Goal: Information Seeking & Learning: Learn about a topic

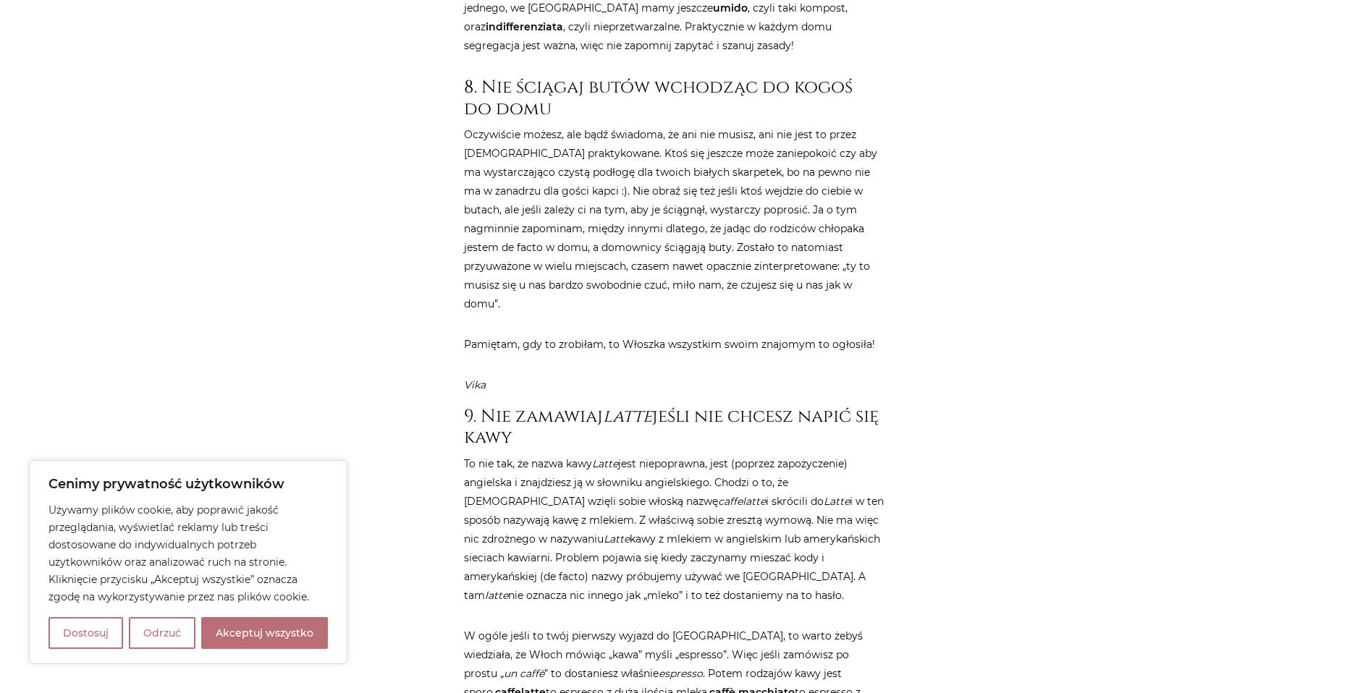
scroll to position [3329, 0]
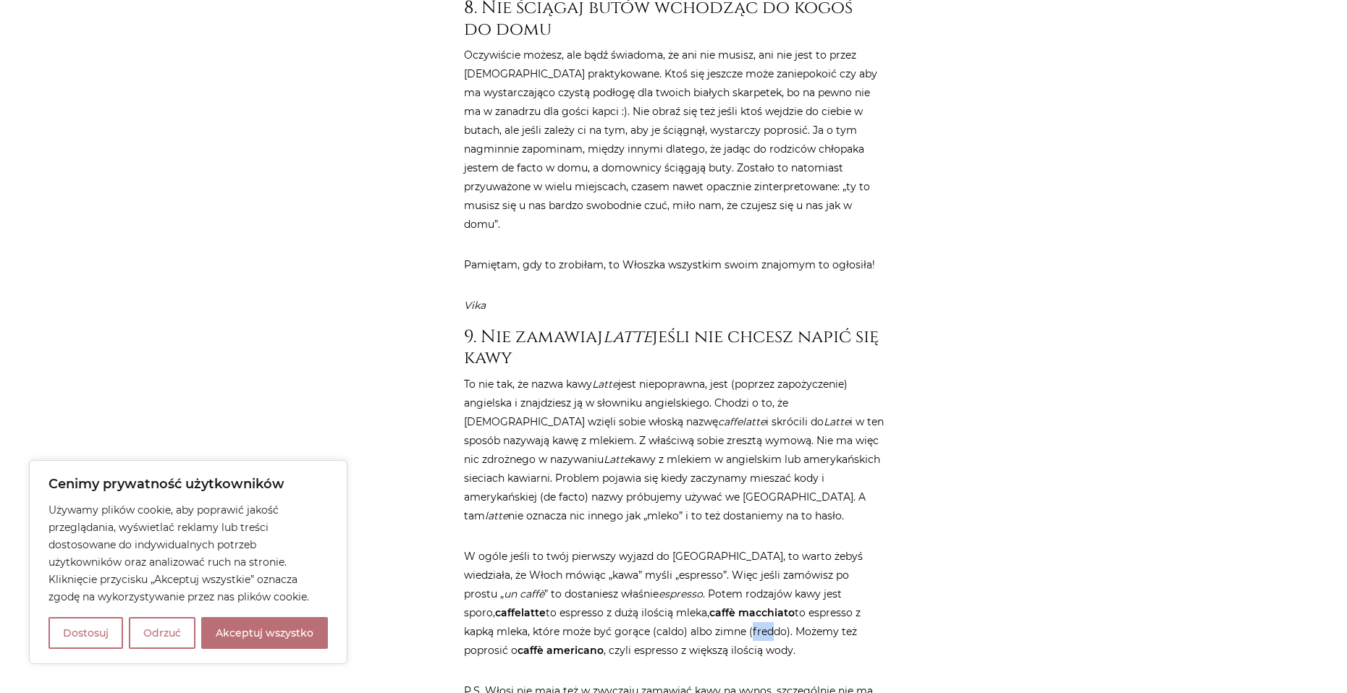
drag, startPoint x: 650, startPoint y: 554, endPoint x: 675, endPoint y: 556, distance: 25.4
click at [672, 556] on p "W ogóle jeśli to twój pierwszy wyjazd do [GEOGRAPHIC_DATA], to warto żebyś wied…" at bounding box center [674, 603] width 420 height 113
click at [688, 551] on p "W ogóle jeśli to twój pierwszy wyjazd do [GEOGRAPHIC_DATA], to warto żebyś wied…" at bounding box center [674, 603] width 420 height 113
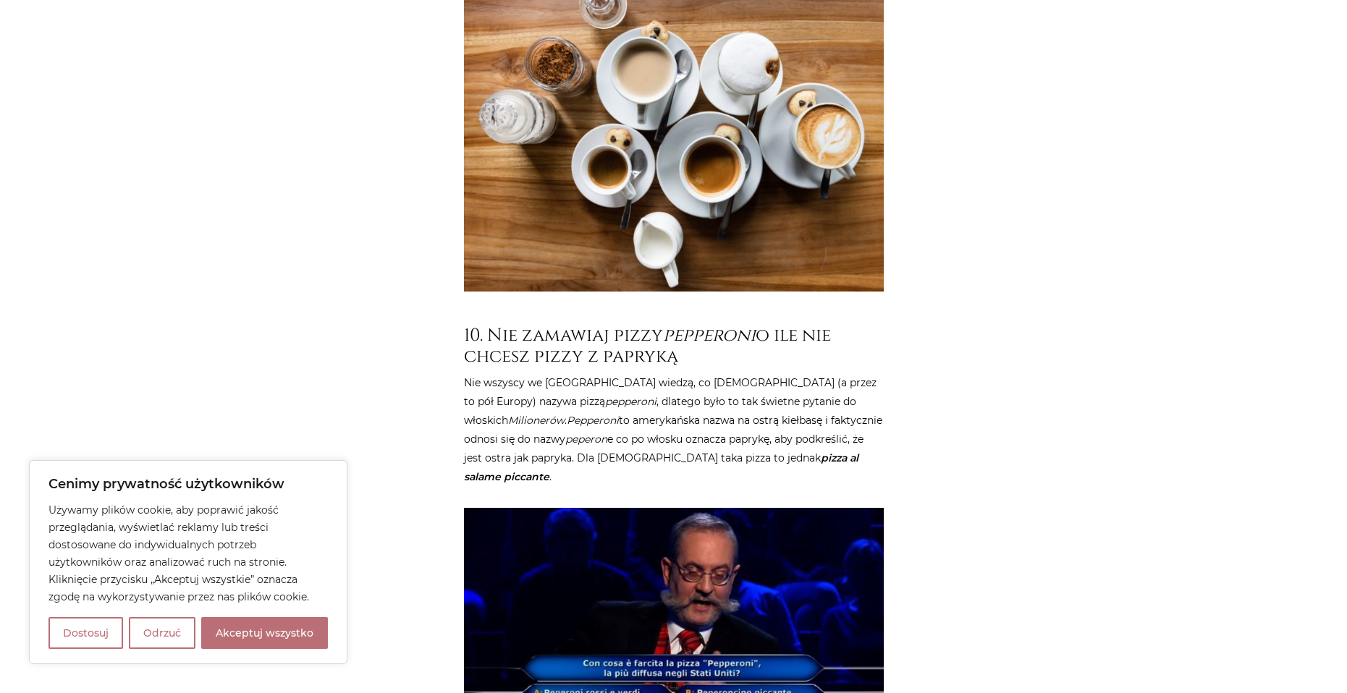
scroll to position [4269, 0]
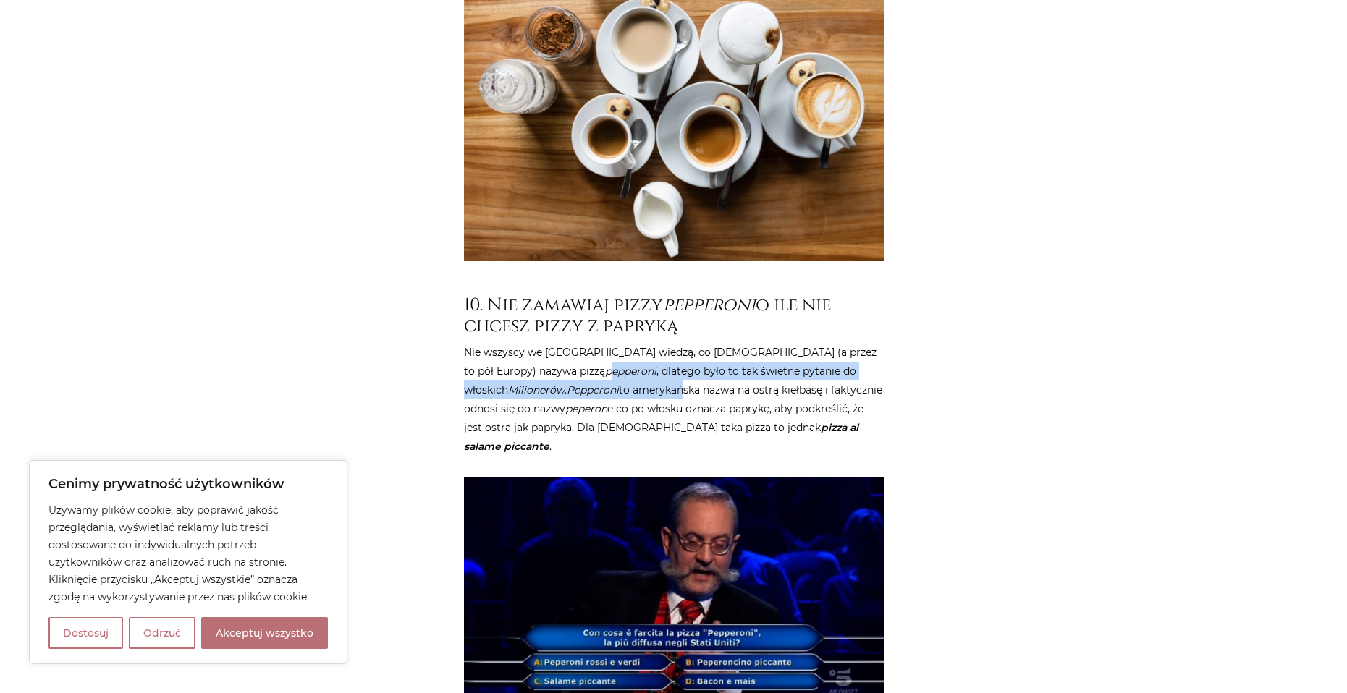
drag, startPoint x: 491, startPoint y: 289, endPoint x: 590, endPoint y: 312, distance: 100.9
click at [590, 343] on p "Nie wszyscy we [GEOGRAPHIC_DATA] wiedzą, co [DEMOGRAPHIC_DATA] (a przez to pół …" at bounding box center [674, 399] width 420 height 113
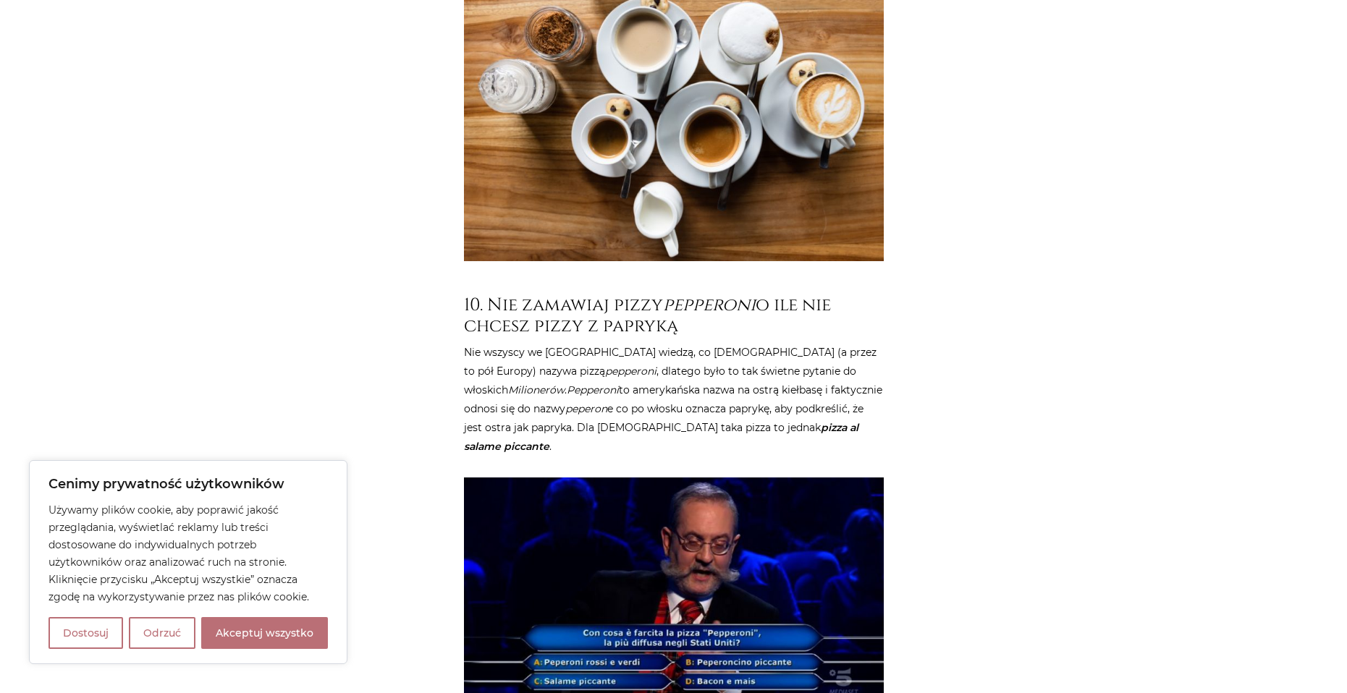
drag, startPoint x: 811, startPoint y: 348, endPoint x: 742, endPoint y: 355, distance: 69.1
click at [744, 355] on p "Nie wszyscy we [GEOGRAPHIC_DATA] wiedzą, co [DEMOGRAPHIC_DATA] (a przez to pół …" at bounding box center [674, 399] width 420 height 113
click at [588, 343] on p "Nie wszyscy we [GEOGRAPHIC_DATA] wiedzą, co [DEMOGRAPHIC_DATA] (a przez to pół …" at bounding box center [674, 399] width 420 height 113
drag, startPoint x: 493, startPoint y: 292, endPoint x: 541, endPoint y: 301, distance: 48.5
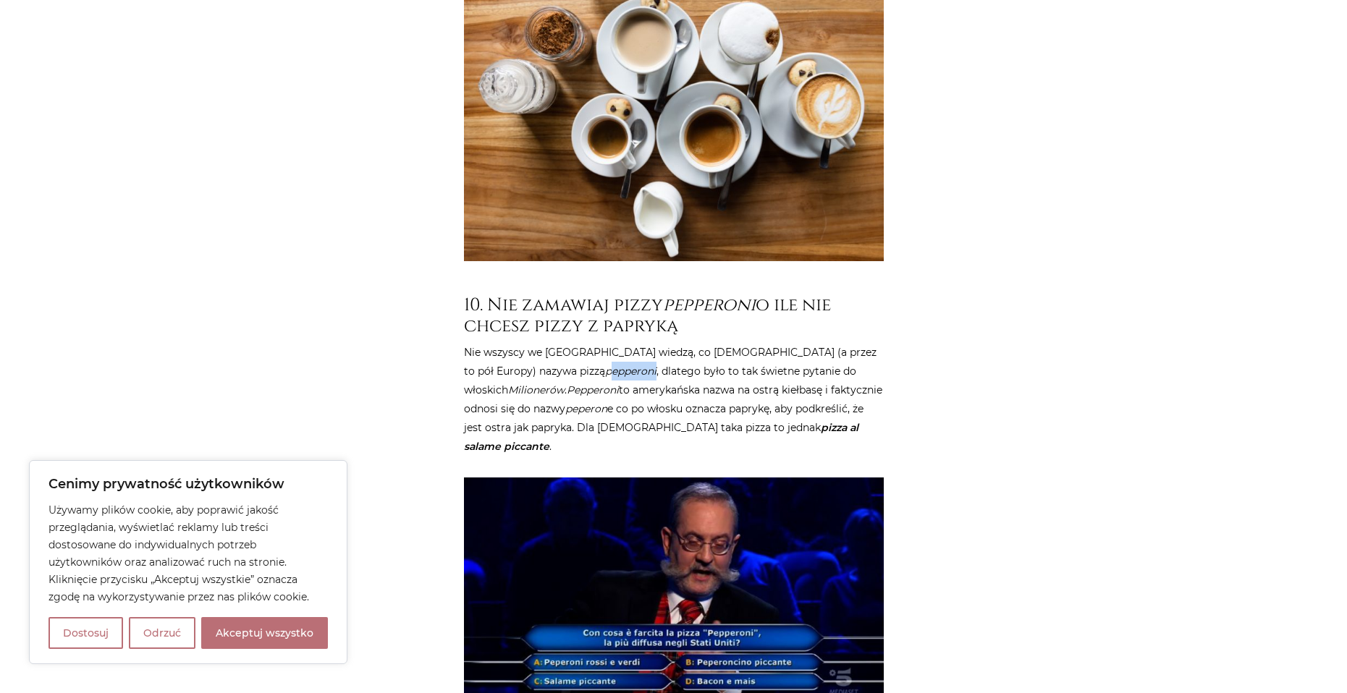
click at [539, 343] on p "Nie wszyscy we [GEOGRAPHIC_DATA] wiedzą, co [DEMOGRAPHIC_DATA] (a przez to pół …" at bounding box center [674, 399] width 420 height 113
click at [634, 343] on p "Nie wszyscy we [GEOGRAPHIC_DATA] wiedzą, co [DEMOGRAPHIC_DATA] (a przez to pół …" at bounding box center [674, 399] width 420 height 113
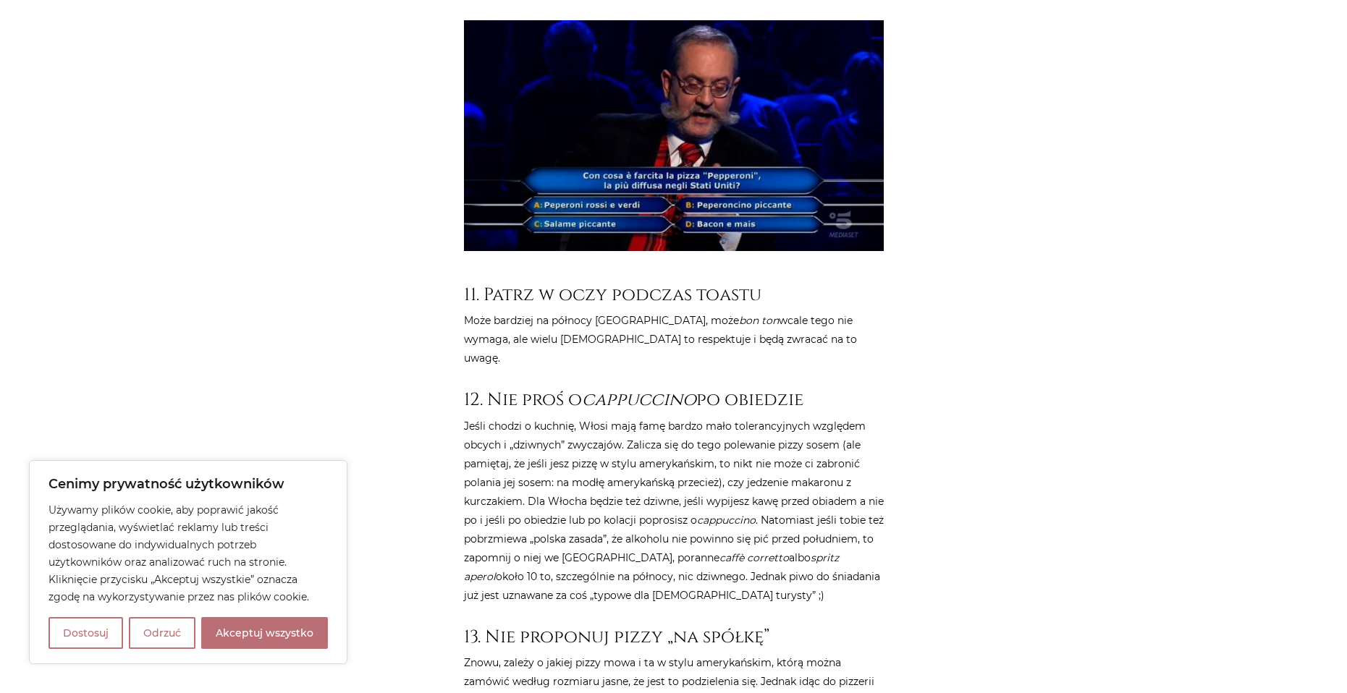
scroll to position [4776, 0]
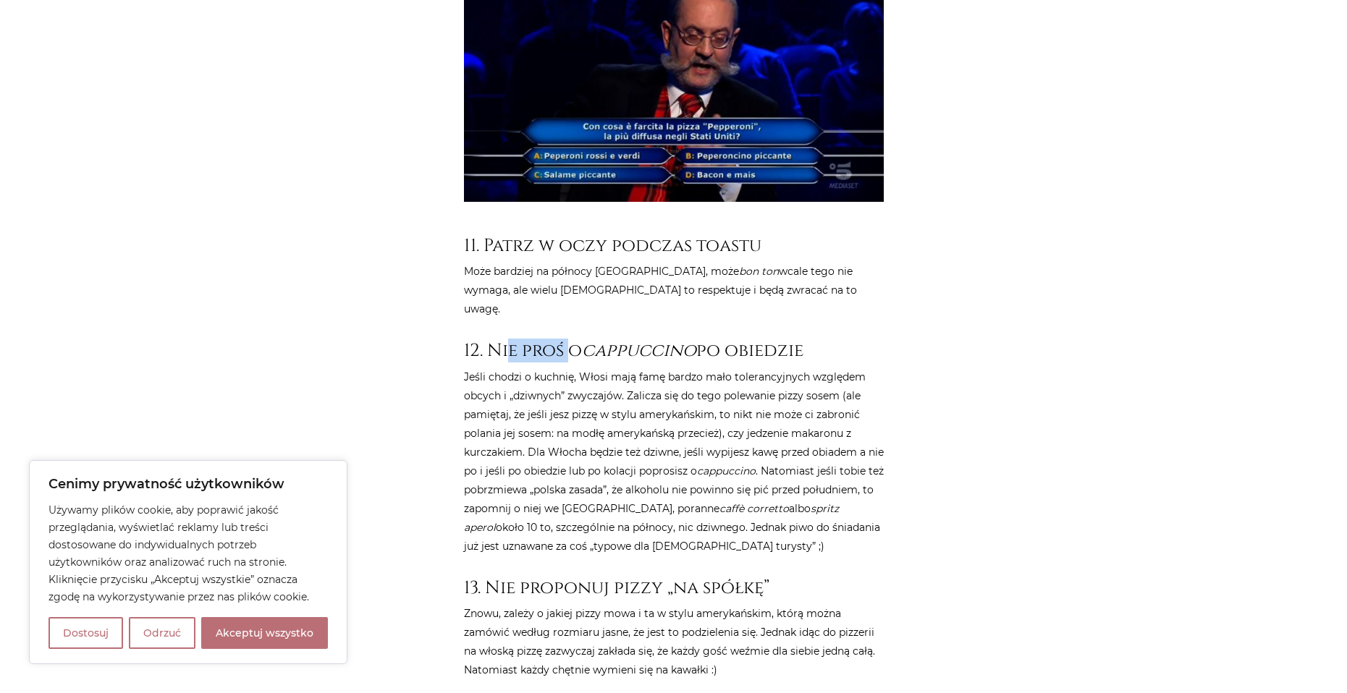
drag, startPoint x: 510, startPoint y: 241, endPoint x: 708, endPoint y: 259, distance: 198.4
click at [593, 340] on h3 "12. Nie proś o cappuccino po obiedzie" at bounding box center [674, 350] width 420 height 21
click at [789, 368] on p "Jeśli chodzi o kuchnię, Włosi mają famę bardzo mało tolerancyjnych względem obc…" at bounding box center [674, 462] width 420 height 188
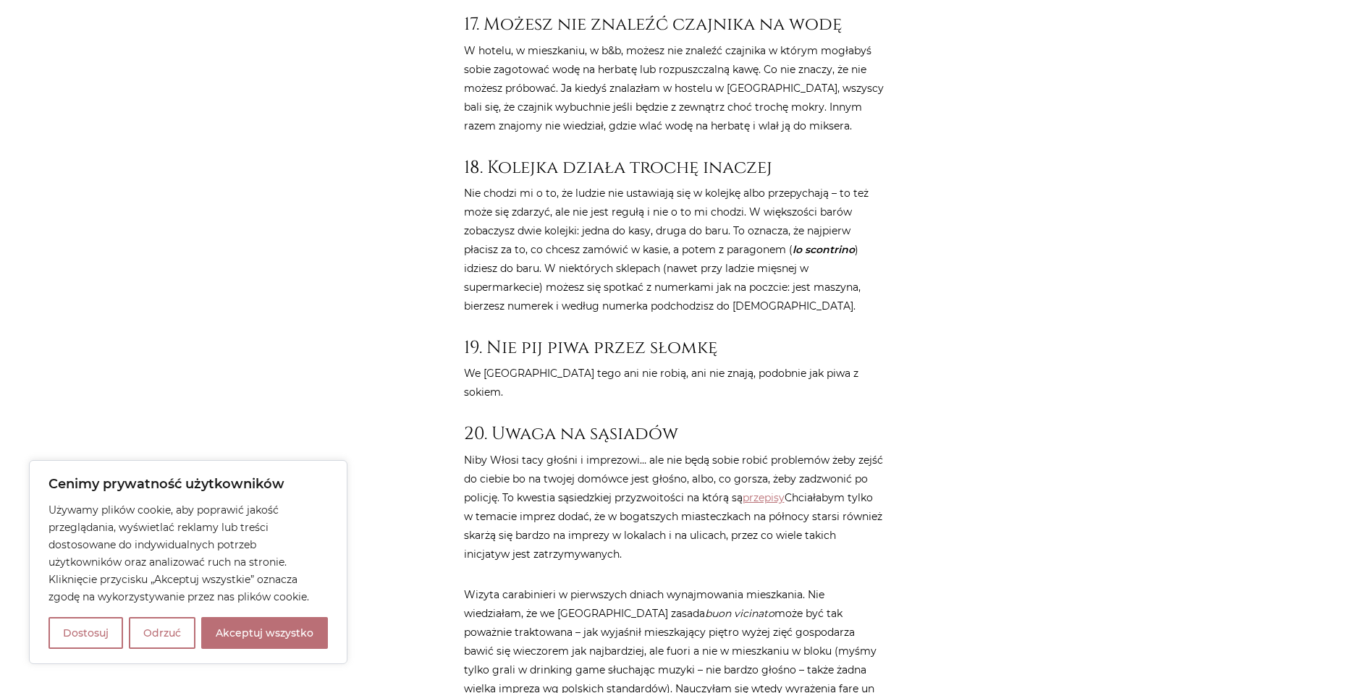
scroll to position [6295, 0]
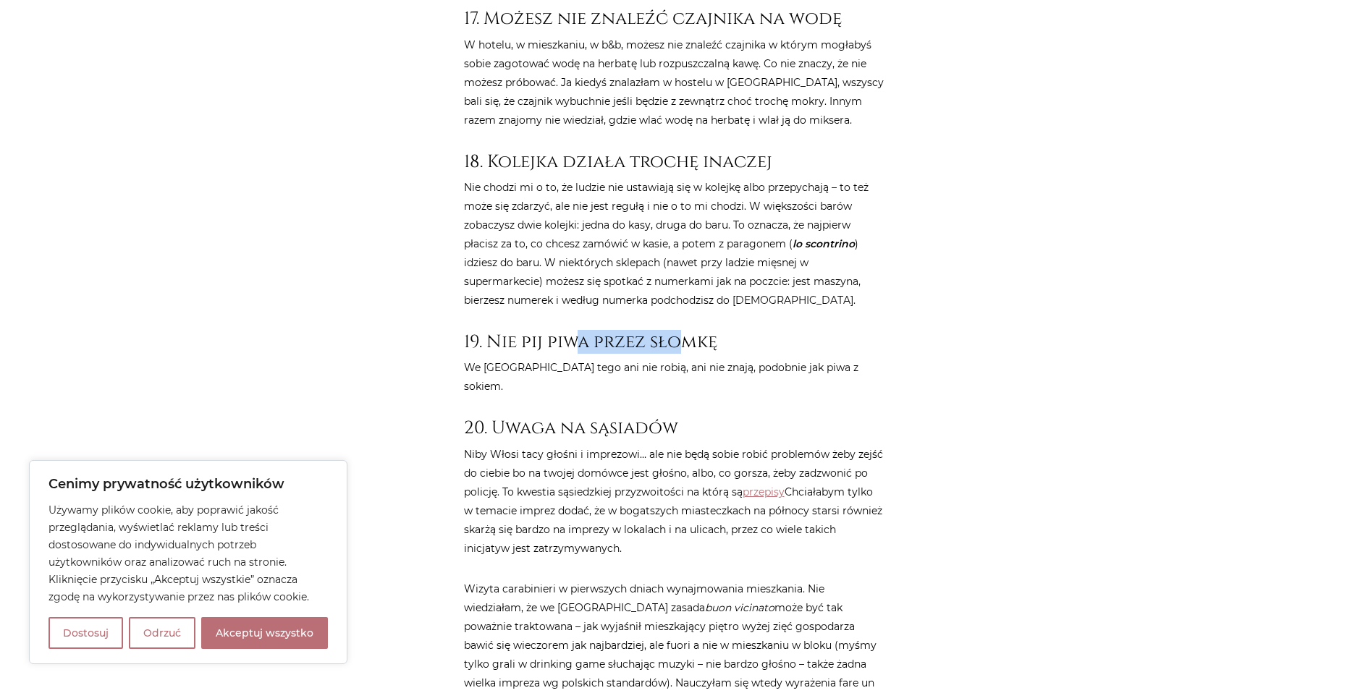
drag, startPoint x: 597, startPoint y: 232, endPoint x: 698, endPoint y: 234, distance: 100.6
click at [679, 331] on h3 "19. Nie pij piwa przez słomkę" at bounding box center [674, 341] width 420 height 21
click at [763, 358] on p "We [GEOGRAPHIC_DATA] tego ani nie robią, ani nie znają, podobnie jak piwa z sok…" at bounding box center [674, 377] width 420 height 38
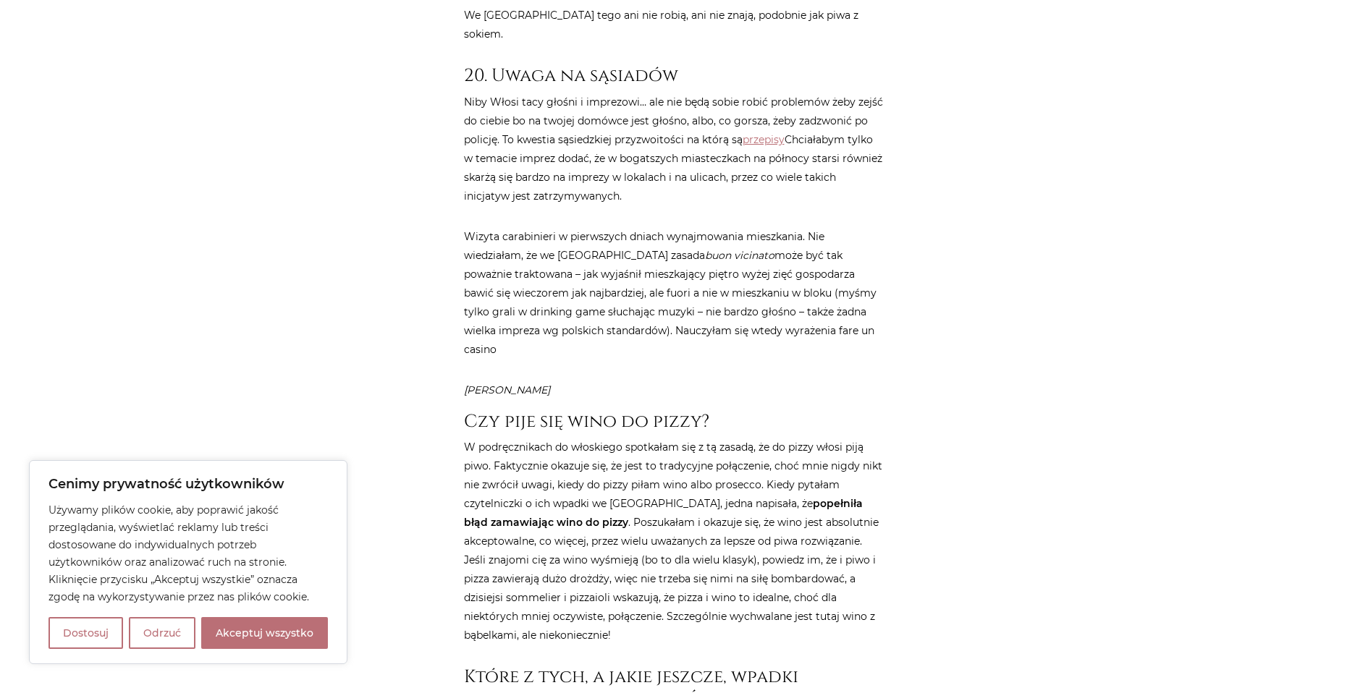
scroll to position [6657, 0]
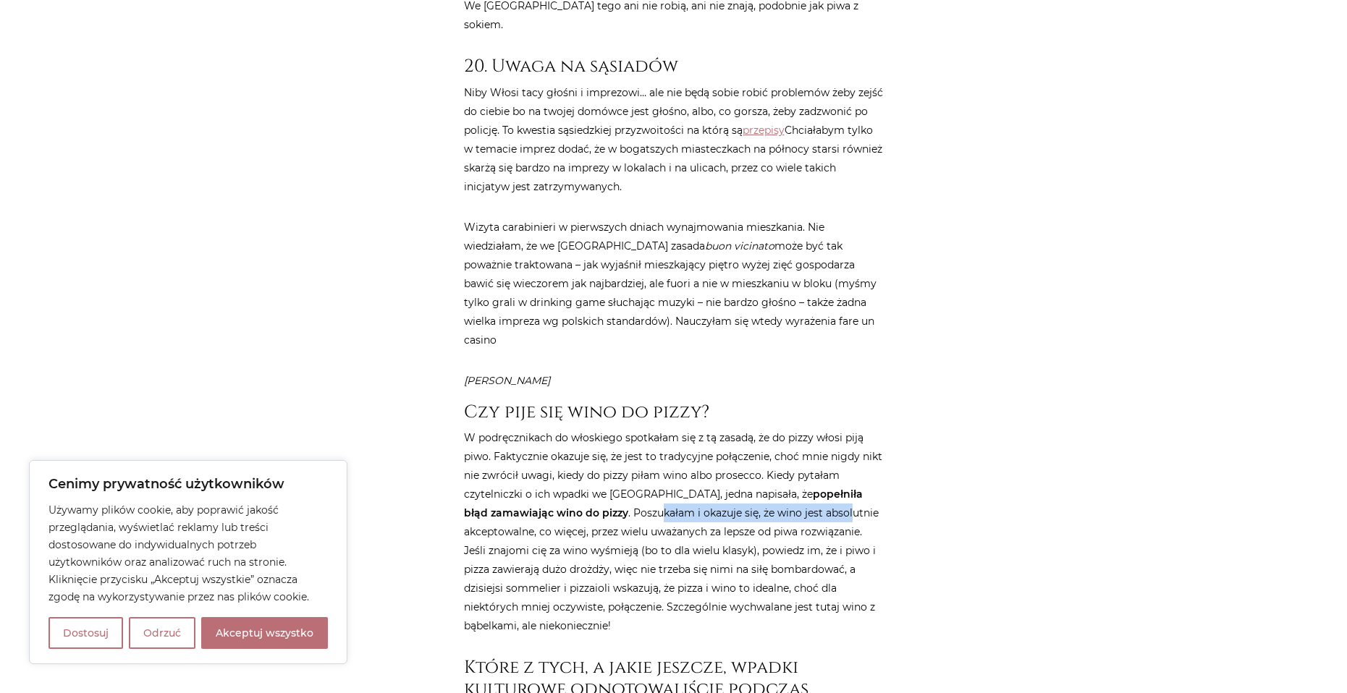
drag, startPoint x: 669, startPoint y: 366, endPoint x: 841, endPoint y: 363, distance: 172.2
click at [831, 428] on p "W podręcznikach do włoskiego spotkałam się z tą zasadą, że do pizzy włosi piją …" at bounding box center [674, 531] width 420 height 207
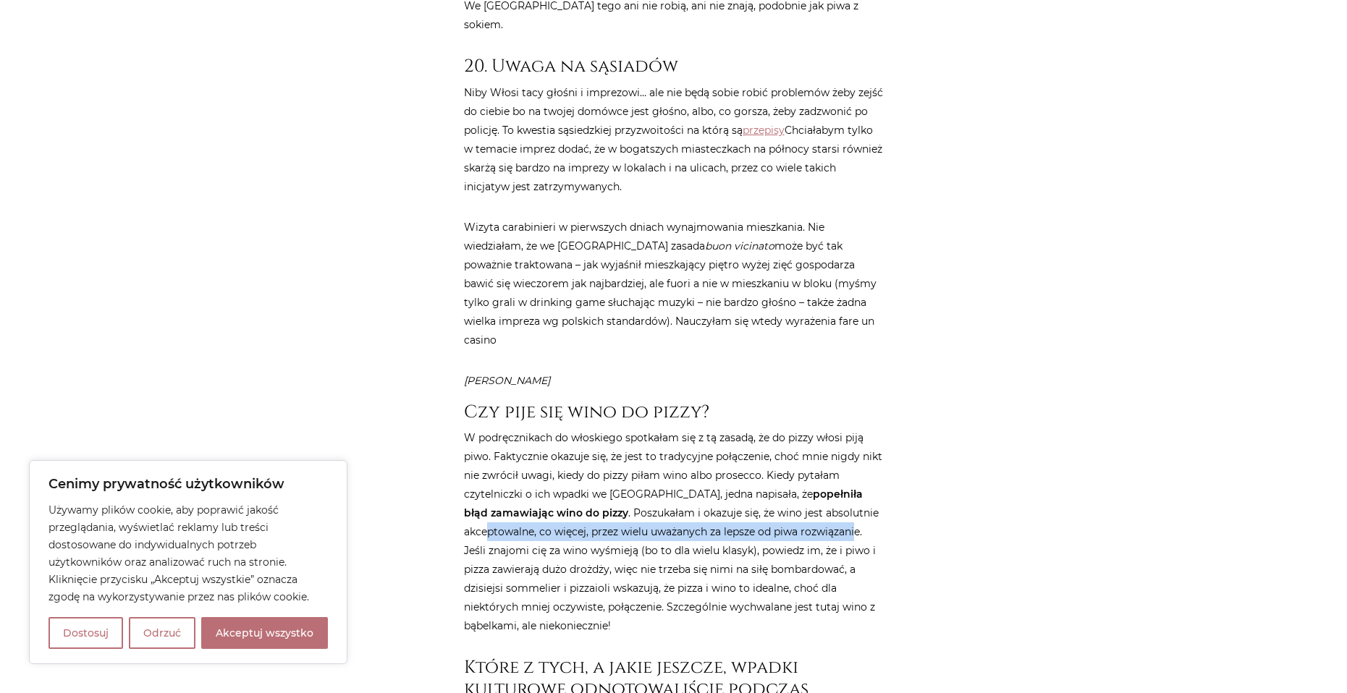
drag, startPoint x: 489, startPoint y: 380, endPoint x: 840, endPoint y: 387, distance: 351.0
click at [858, 428] on p "W podręcznikach do włoskiego spotkałam się z tą zasadą, że do pizzy włosi piją …" at bounding box center [674, 531] width 420 height 207
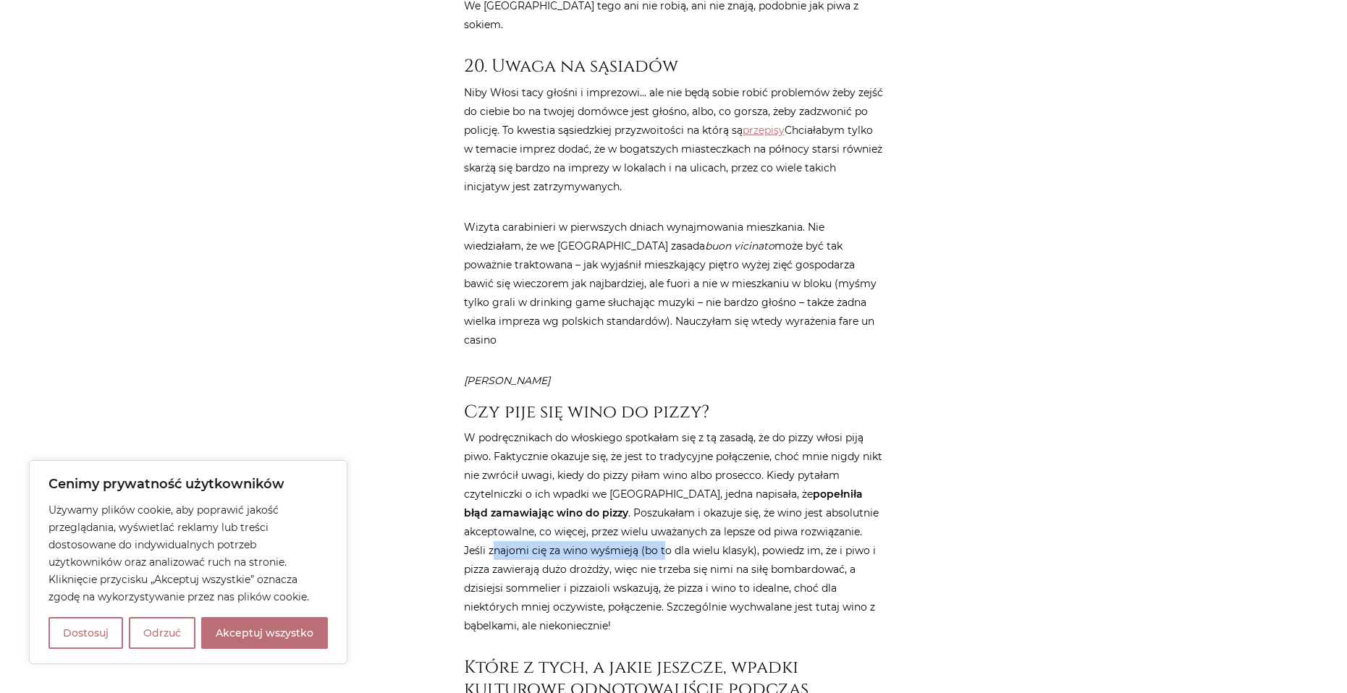
drag, startPoint x: 493, startPoint y: 400, endPoint x: 666, endPoint y: 397, distance: 173.0
click at [666, 428] on p "W podręcznikach do włoskiego spotkałam się z tą zasadą, że do pizzy włosi piją …" at bounding box center [674, 531] width 420 height 207
click at [797, 428] on p "W podręcznikach do włoskiego spotkałam się z tą zasadą, że do pizzy włosi piją …" at bounding box center [674, 531] width 420 height 207
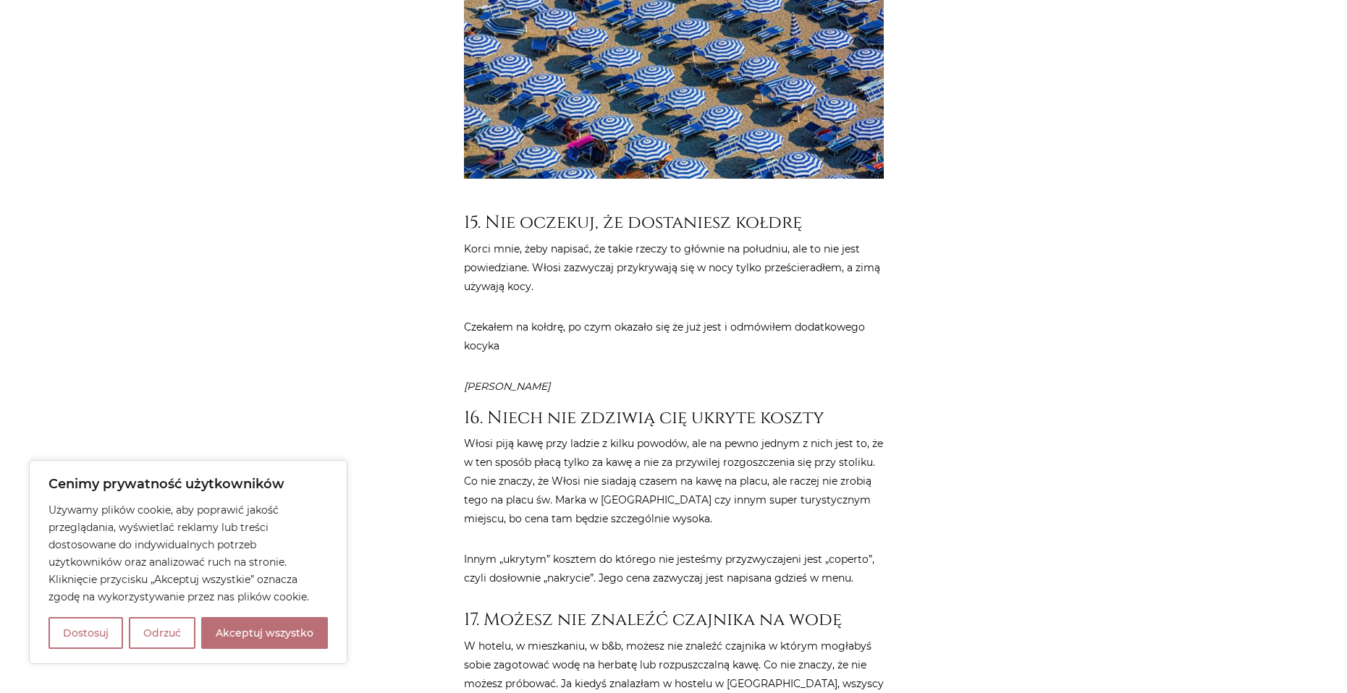
scroll to position [5644, 0]
